Goal: Information Seeking & Learning: Learn about a topic

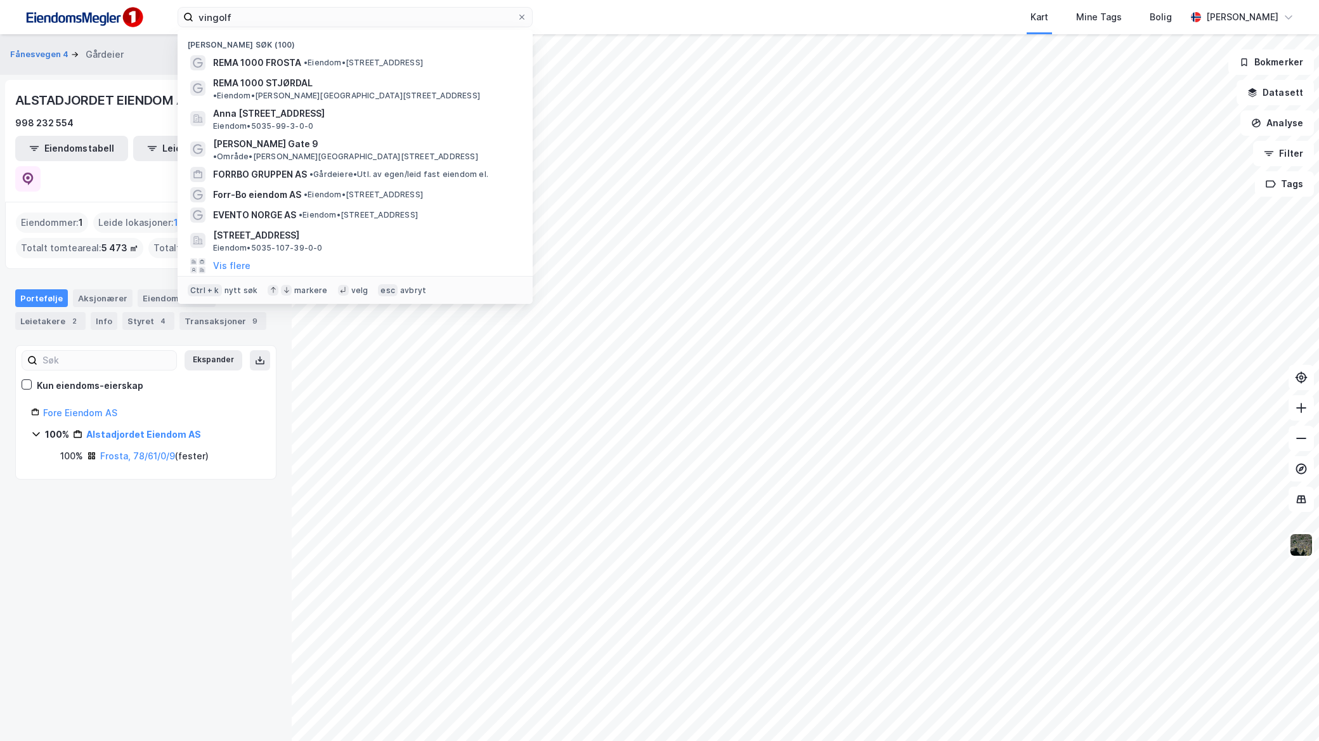
click at [121, 13] on div "[PERSON_NAME] søk (100) REMA 1000 FROSTA • Eiendom • [STREET_ADDRESS] • Eiendom…" at bounding box center [659, 17] width 1319 height 34
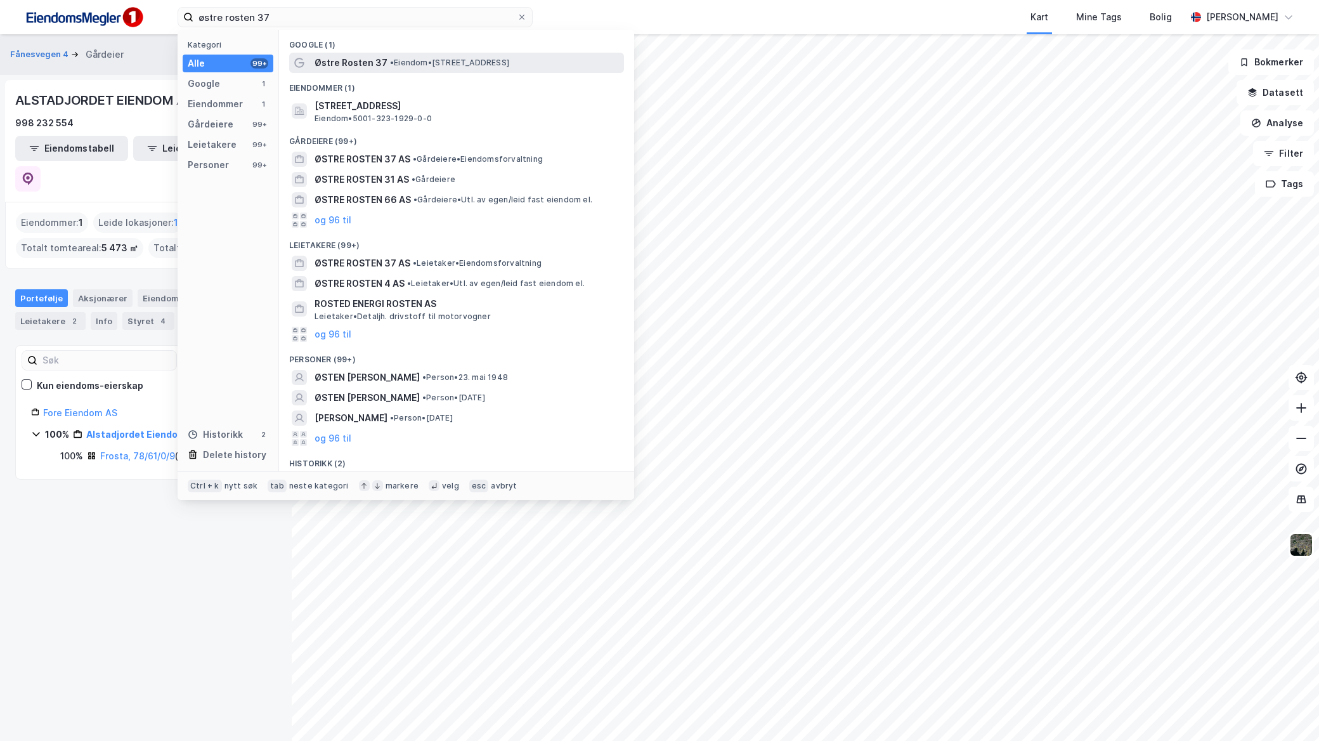
type input "østre rosten 37"
click at [411, 58] on span "• Eiendom • [STREET_ADDRESS]" at bounding box center [449, 63] width 119 height 10
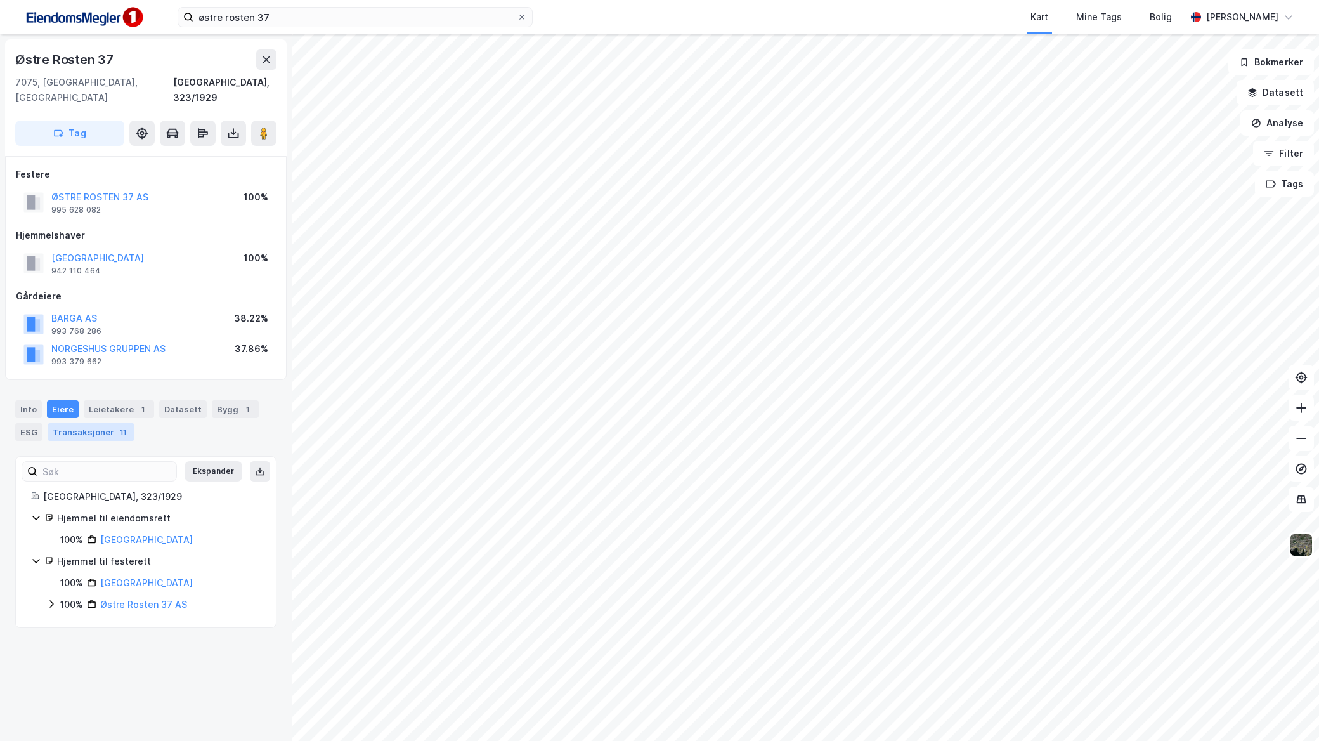
click at [106, 423] on div "Transaksjoner 11" at bounding box center [91, 432] width 87 height 18
